Goal: Navigation & Orientation: Find specific page/section

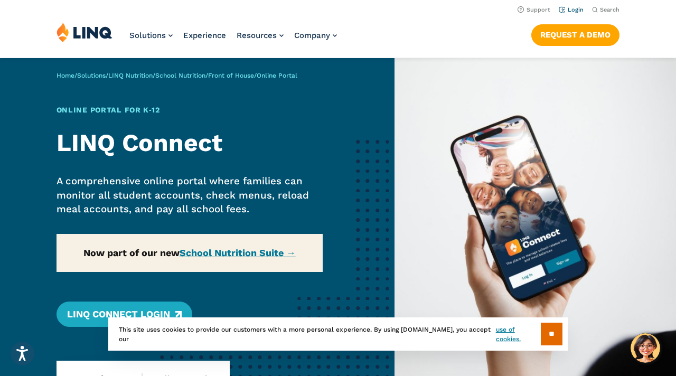
click at [575, 10] on link "Login" at bounding box center [570, 9] width 25 height 7
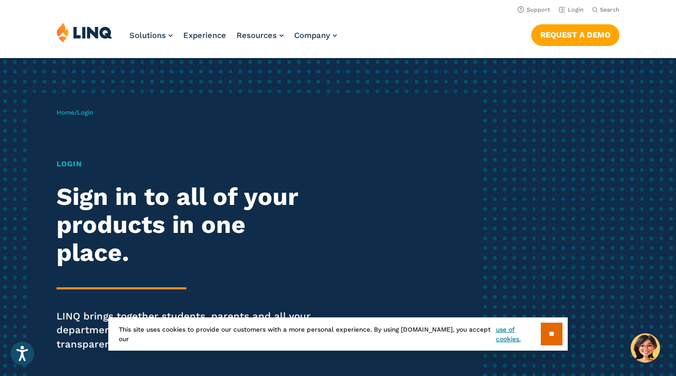
click at [68, 164] on h1 "Login" at bounding box center [186, 163] width 260 height 11
click at [79, 168] on h1 "Login" at bounding box center [186, 163] width 260 height 11
click at [87, 117] on p "Home / Login" at bounding box center [74, 113] width 36 height 10
click at [91, 115] on span "Login" at bounding box center [85, 112] width 16 height 7
